Goal: Browse casually

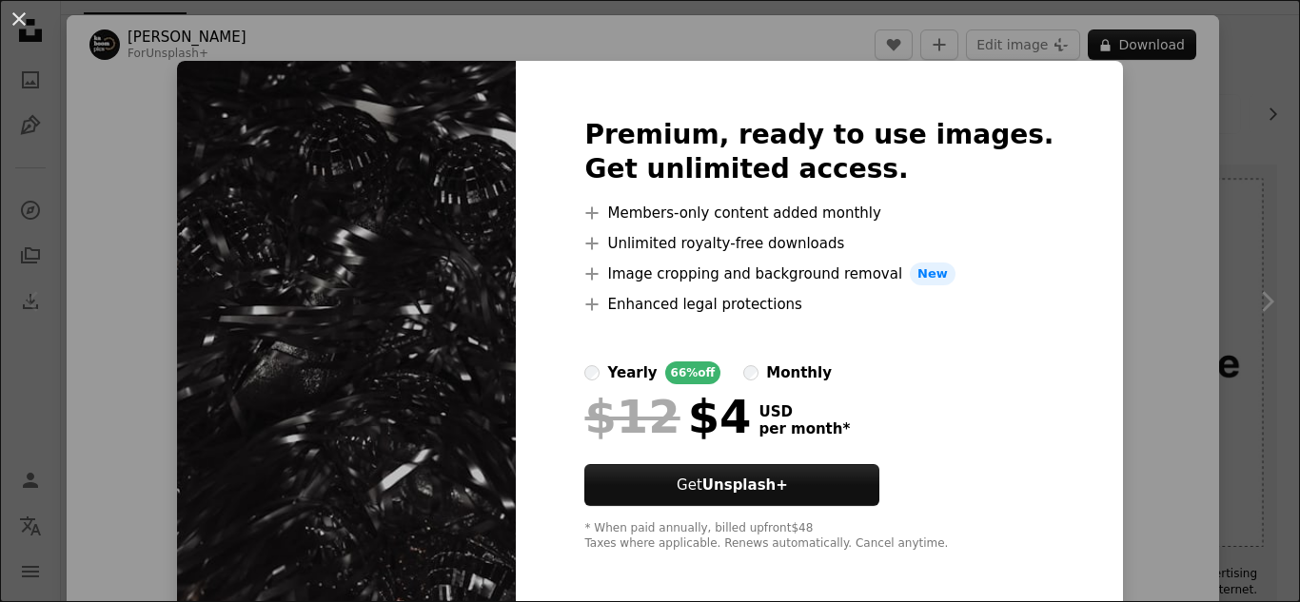
scroll to position [33, 0]
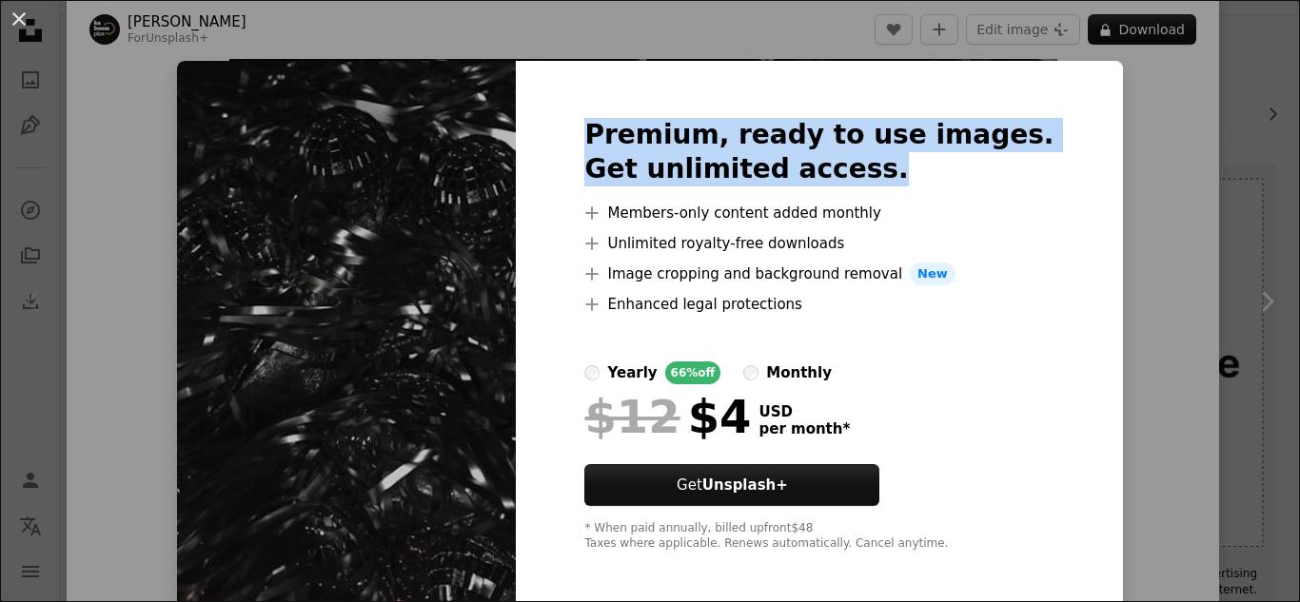
drag, startPoint x: 1032, startPoint y: 24, endPoint x: 1192, endPoint y: 167, distance: 215.7
click at [1192, 167] on div "An X shape Premium, ready to use images. Get unlimited access. A plus sign Memb…" at bounding box center [650, 301] width 1300 height 602
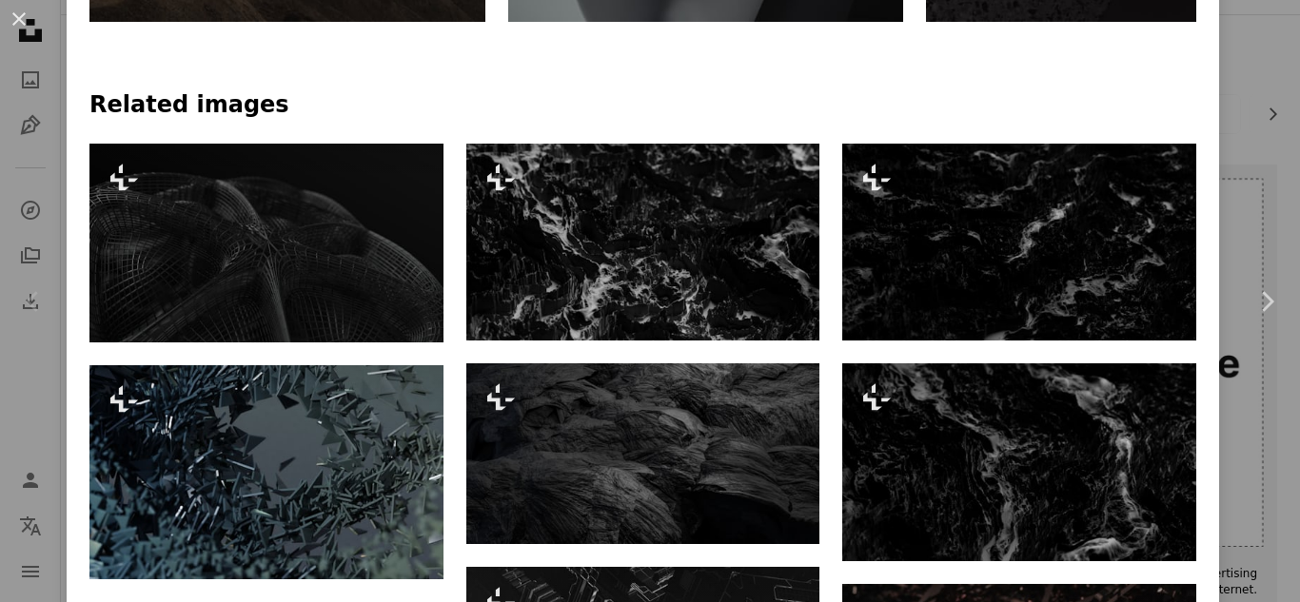
scroll to position [1244, 0]
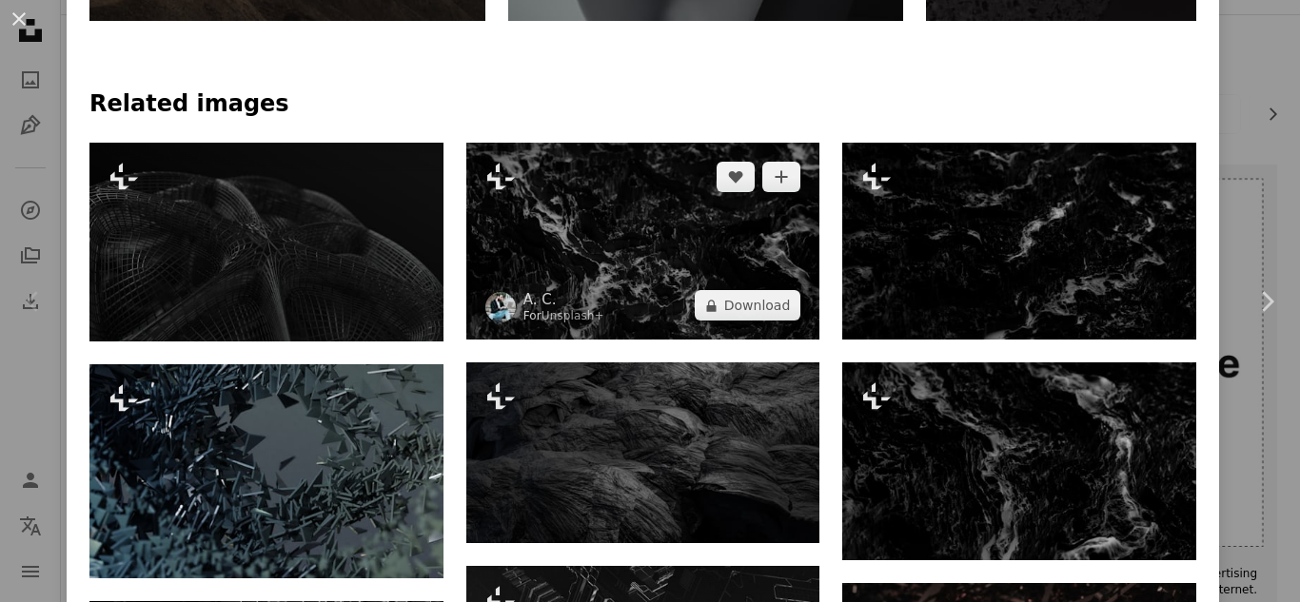
click at [806, 219] on img at bounding box center [643, 241] width 354 height 197
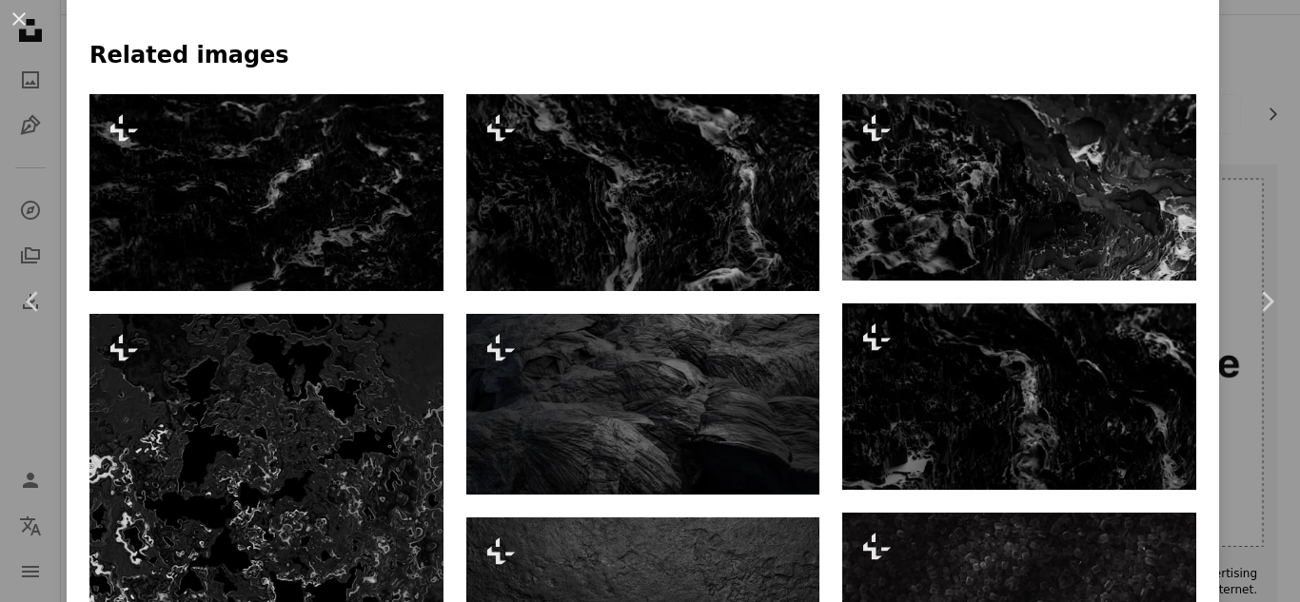
scroll to position [1232, 0]
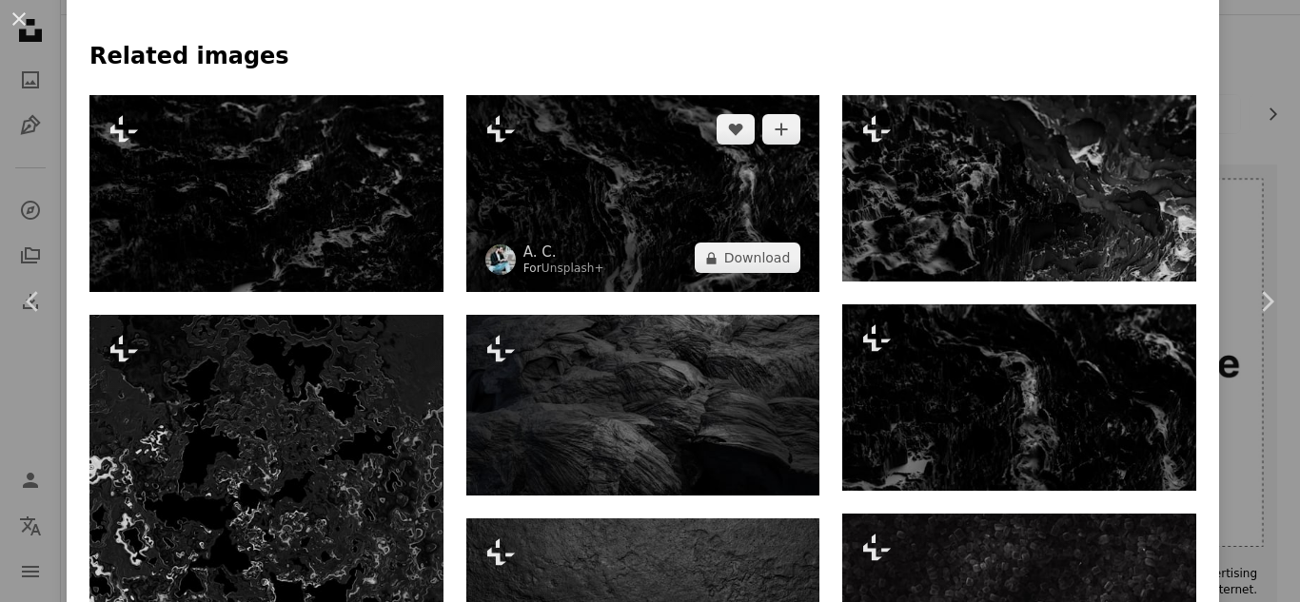
click at [773, 193] on img at bounding box center [643, 193] width 354 height 197
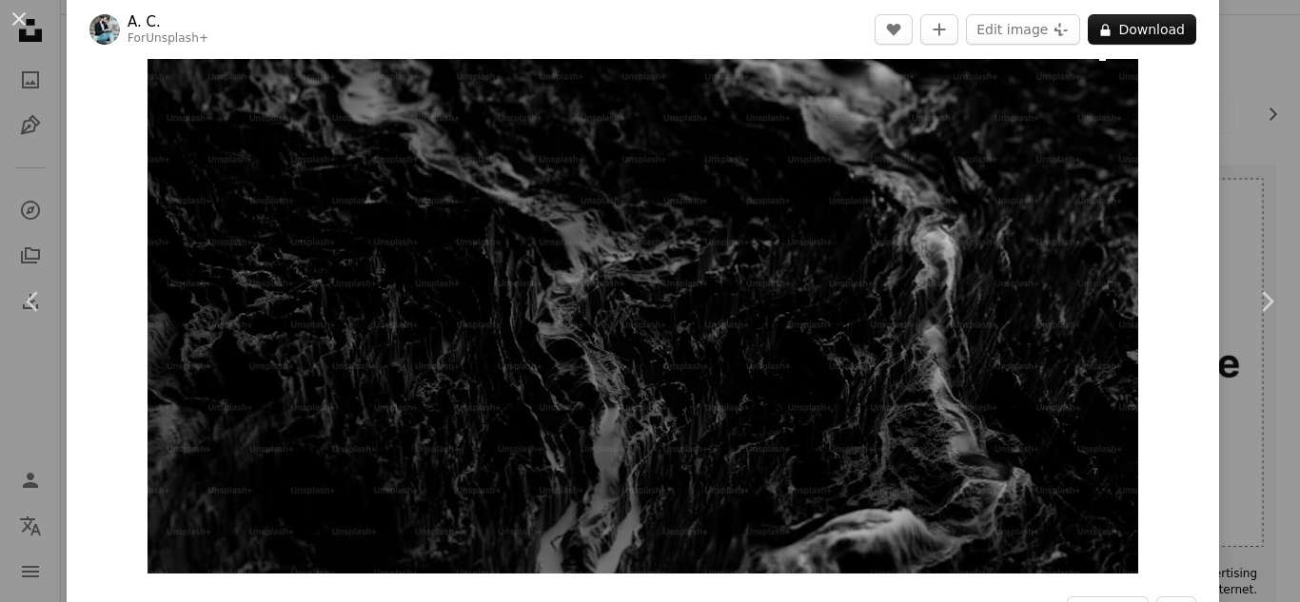
scroll to position [309, 0]
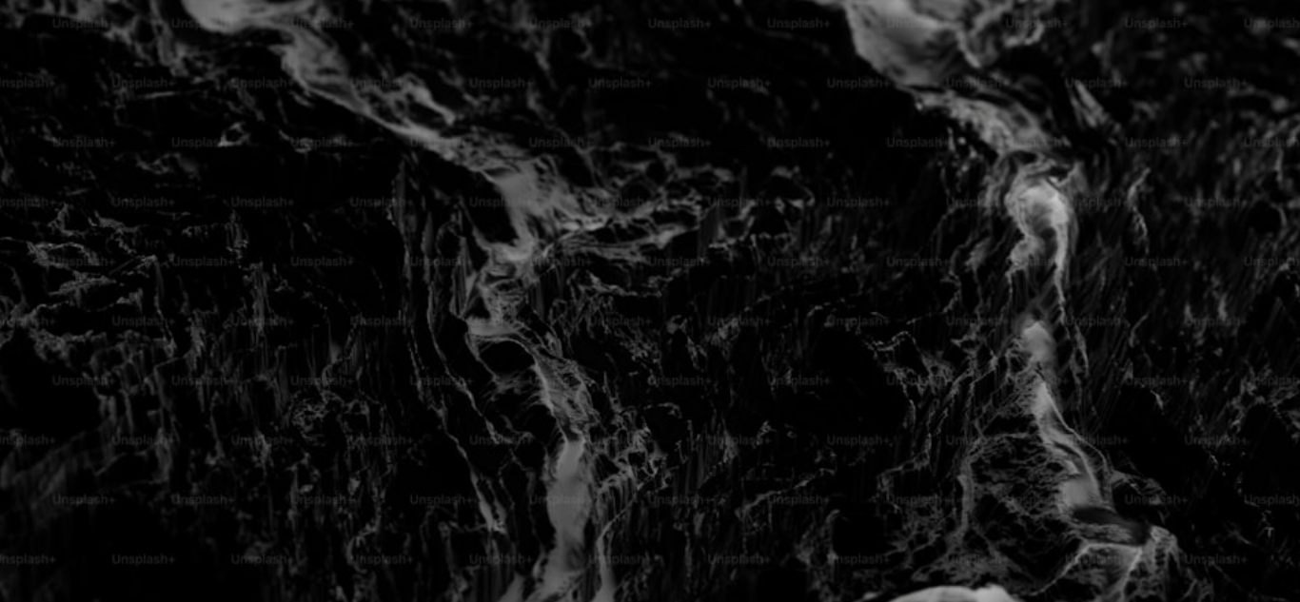
click at [872, 474] on img "Zoom in on this image" at bounding box center [643, 298] width 991 height 552
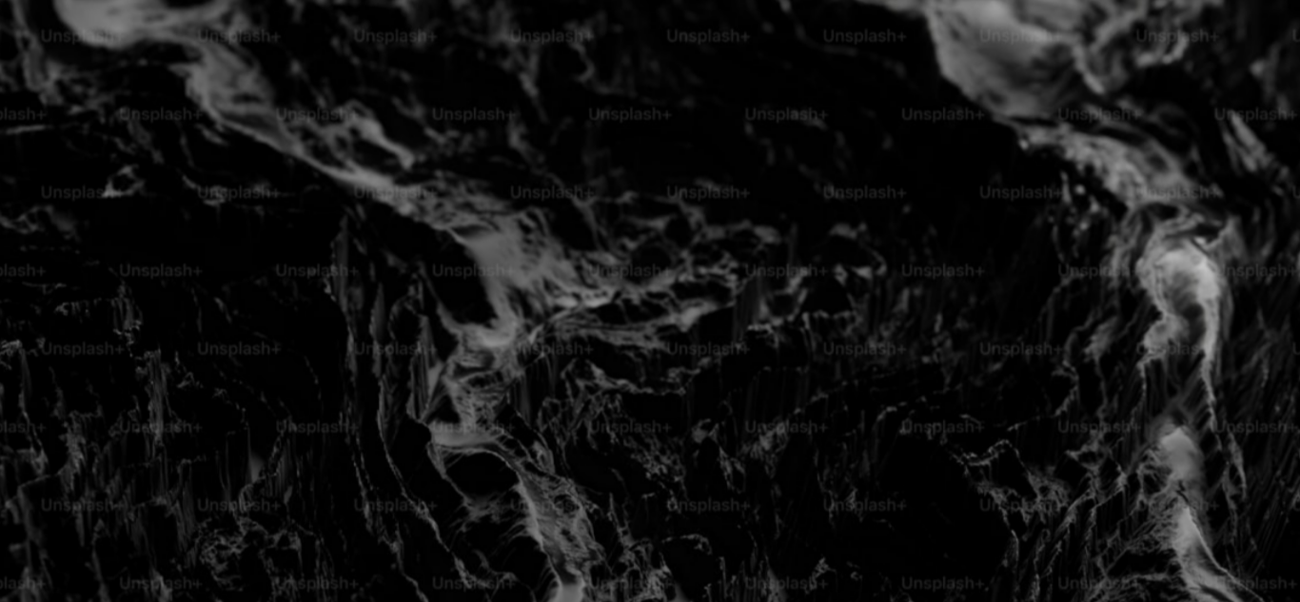
scroll to position [53, 0]
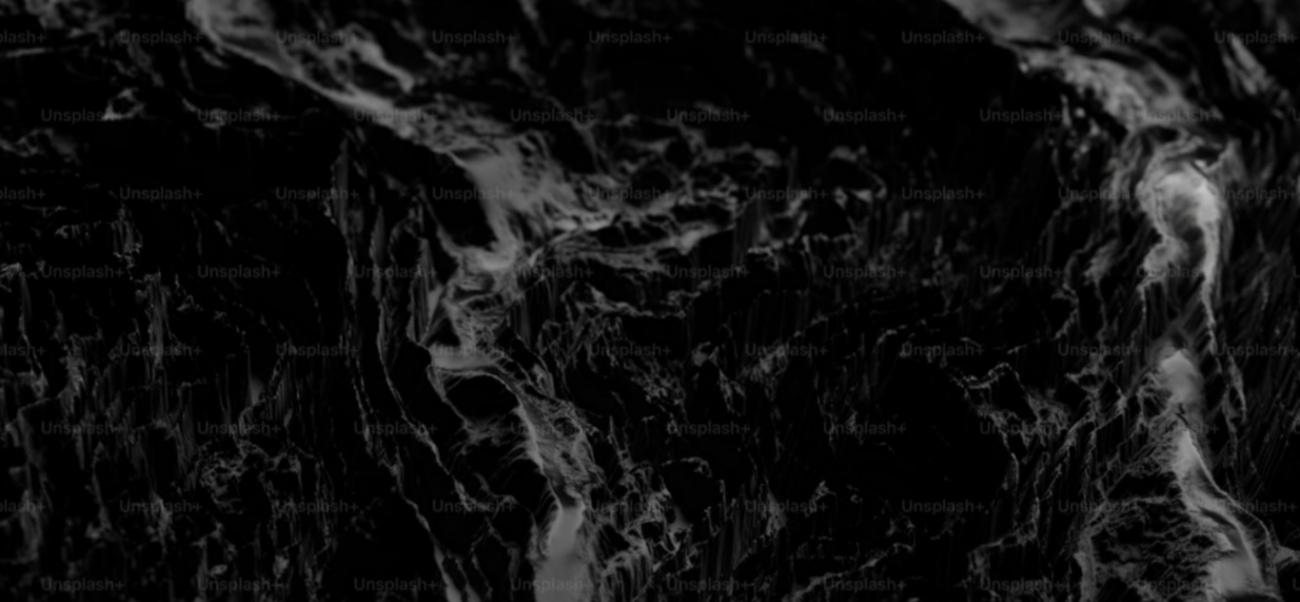
click at [872, 474] on img "Zoom out on this image" at bounding box center [650, 309] width 1302 height 726
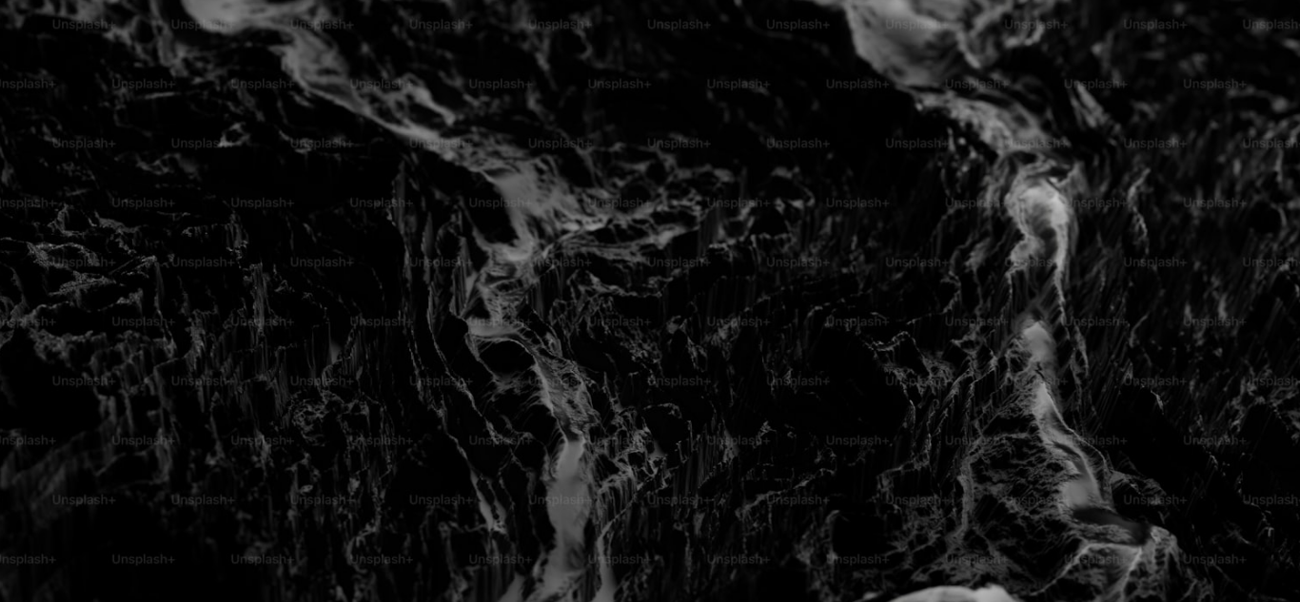
click at [1115, 427] on img "Zoom in on this image" at bounding box center [643, 298] width 991 height 552
